Goal: Navigation & Orientation: Find specific page/section

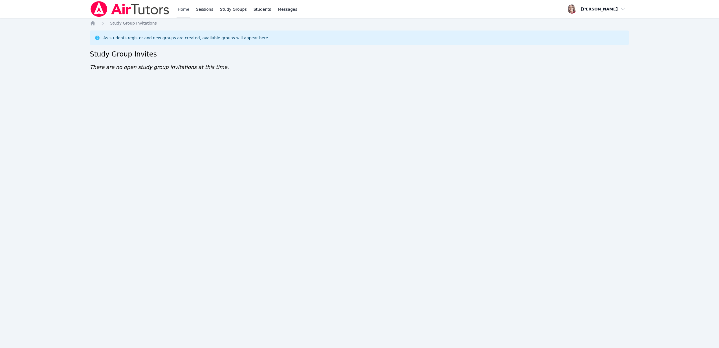
click at [183, 7] on link "Home" at bounding box center [184, 9] width 14 height 18
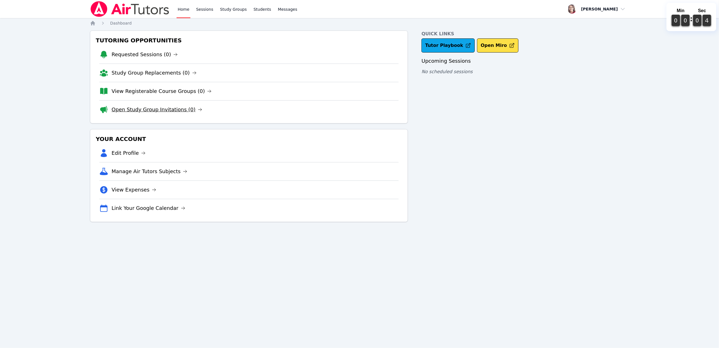
click at [159, 110] on link "Open Study Group Invitations (0)" at bounding box center [157, 110] width 91 height 8
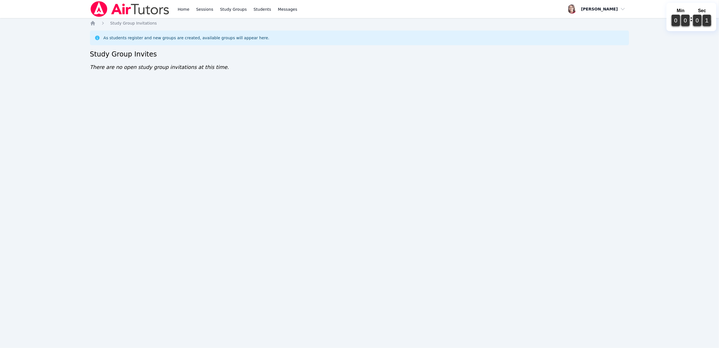
click at [372, 7] on div "Home Sessions Study Groups Students Messages Open user menu Sara Brinkley Open …" at bounding box center [360, 9] width 540 height 18
